Goal: Navigation & Orientation: Find specific page/section

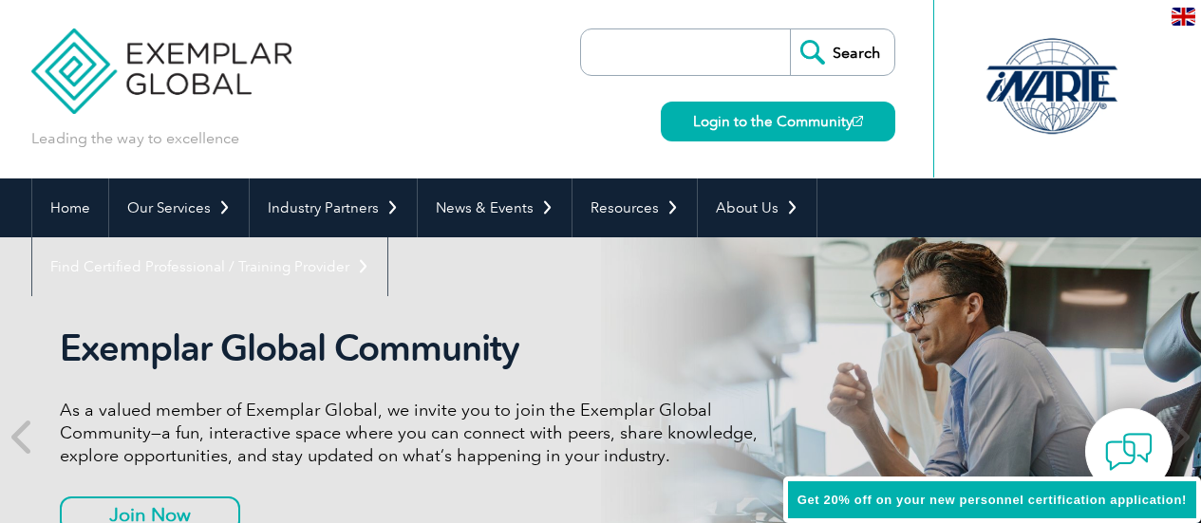
scroll to position [5, 0]
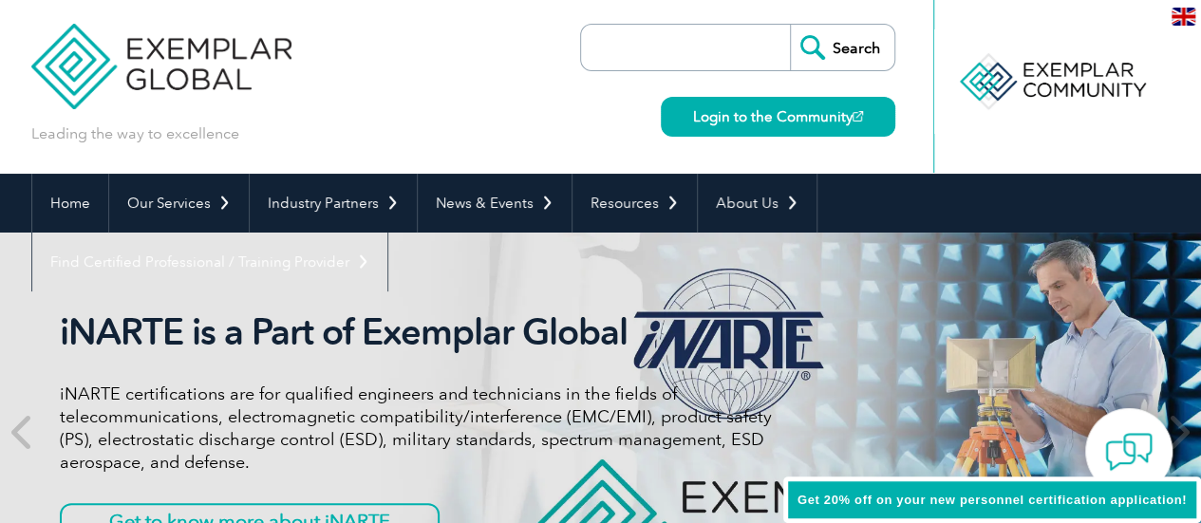
click at [763, 120] on link "Login to the Community" at bounding box center [778, 117] width 234 height 40
